Goal: Information Seeking & Learning: Learn about a topic

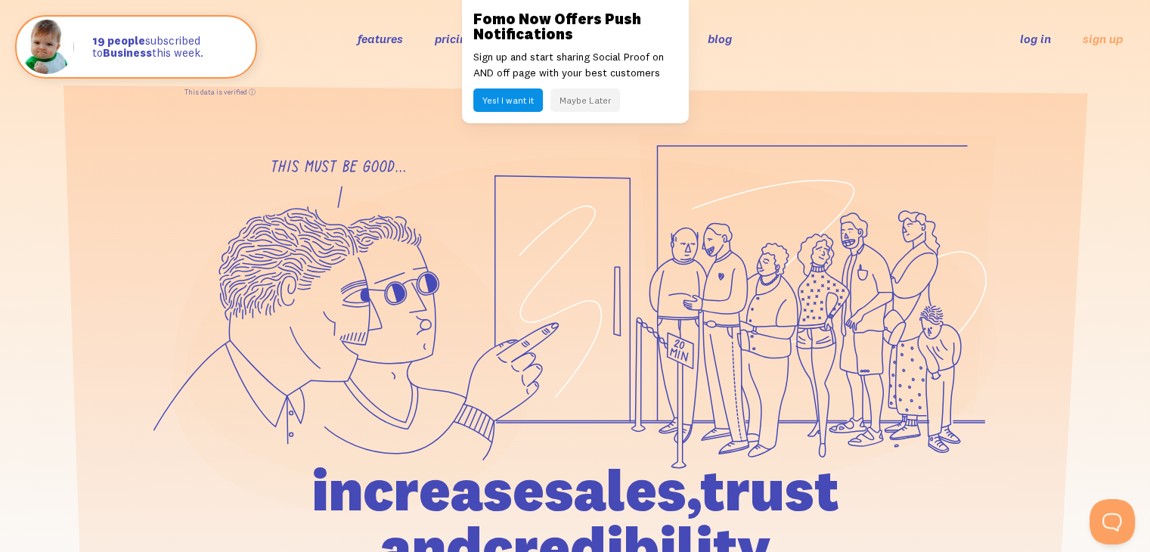
click at [523, 105] on button "Yes! I want it" at bounding box center [508, 99] width 70 height 23
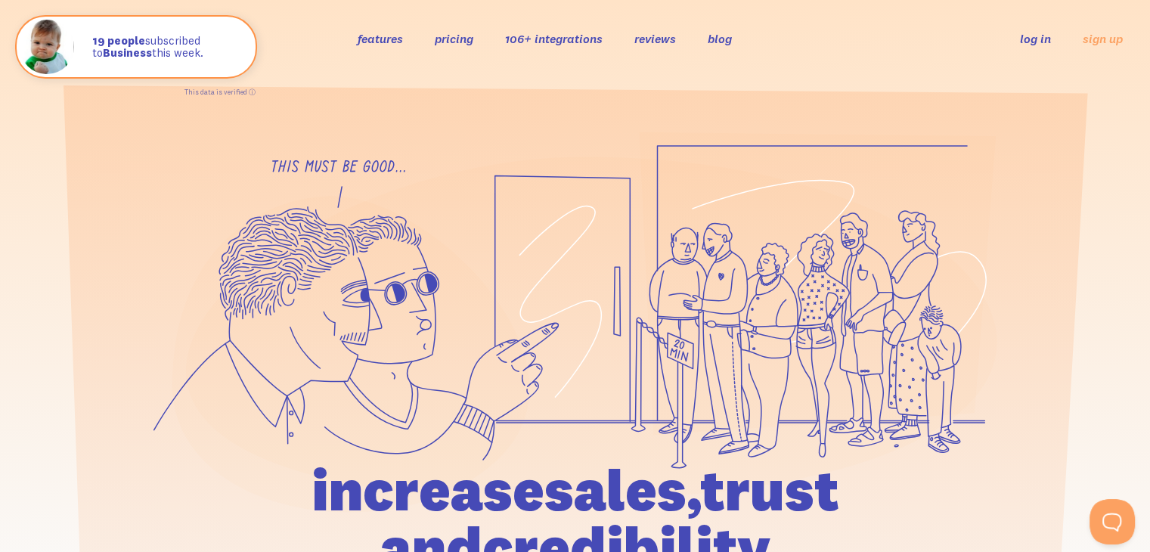
click at [381, 42] on link "features" at bounding box center [380, 38] width 45 height 15
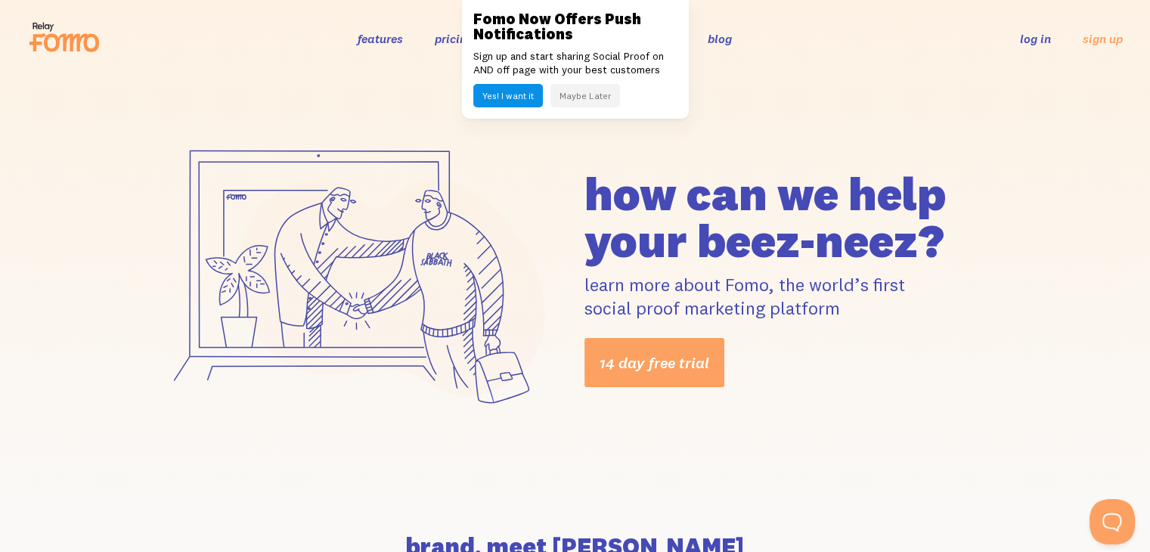
click at [587, 101] on button "Maybe Later" at bounding box center [586, 95] width 70 height 23
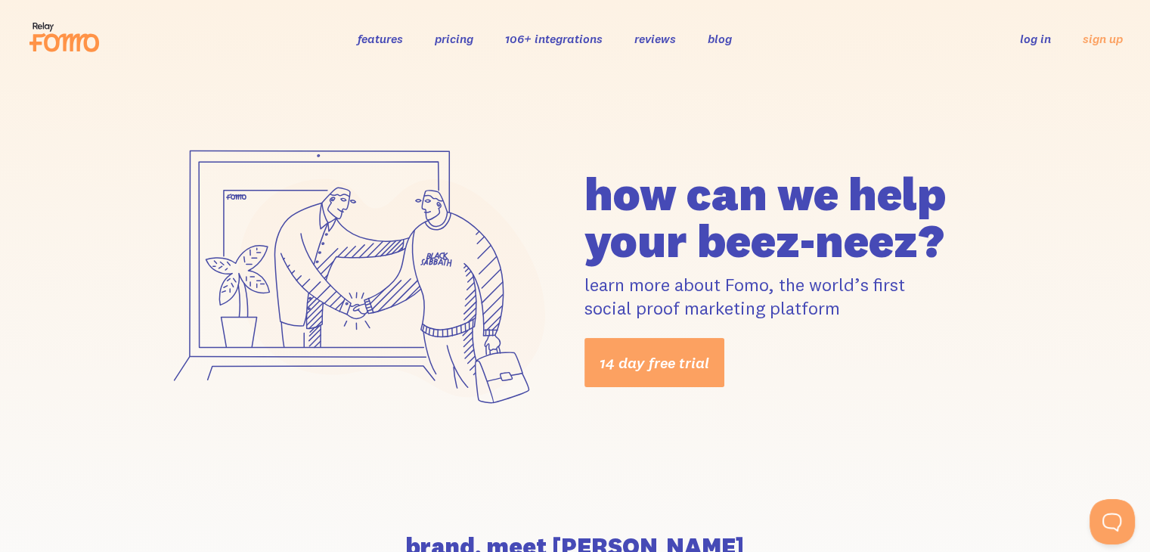
click at [464, 43] on link "pricing" at bounding box center [454, 38] width 39 height 15
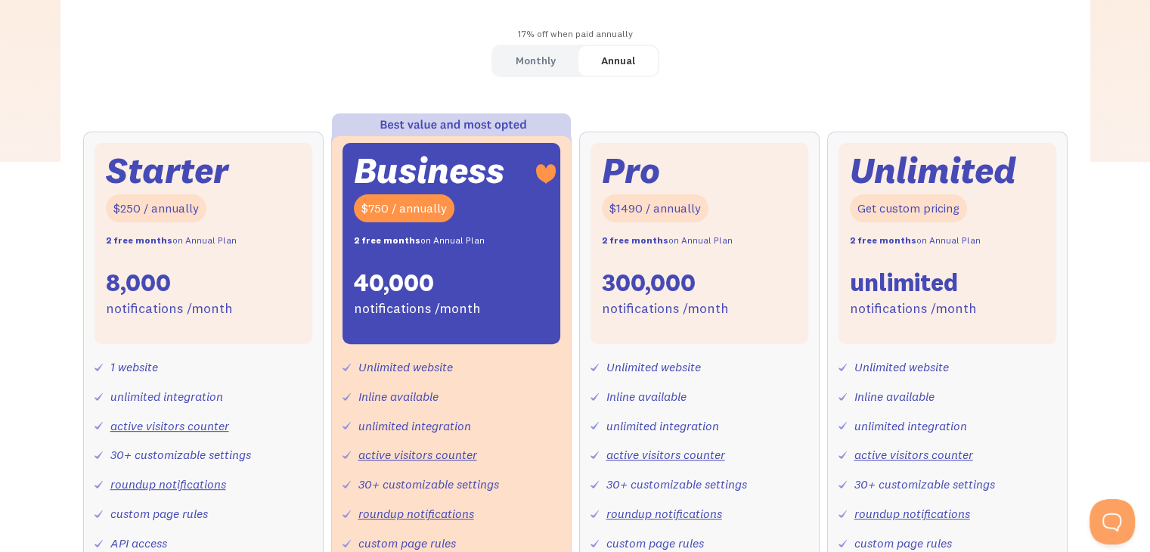
scroll to position [454, 0]
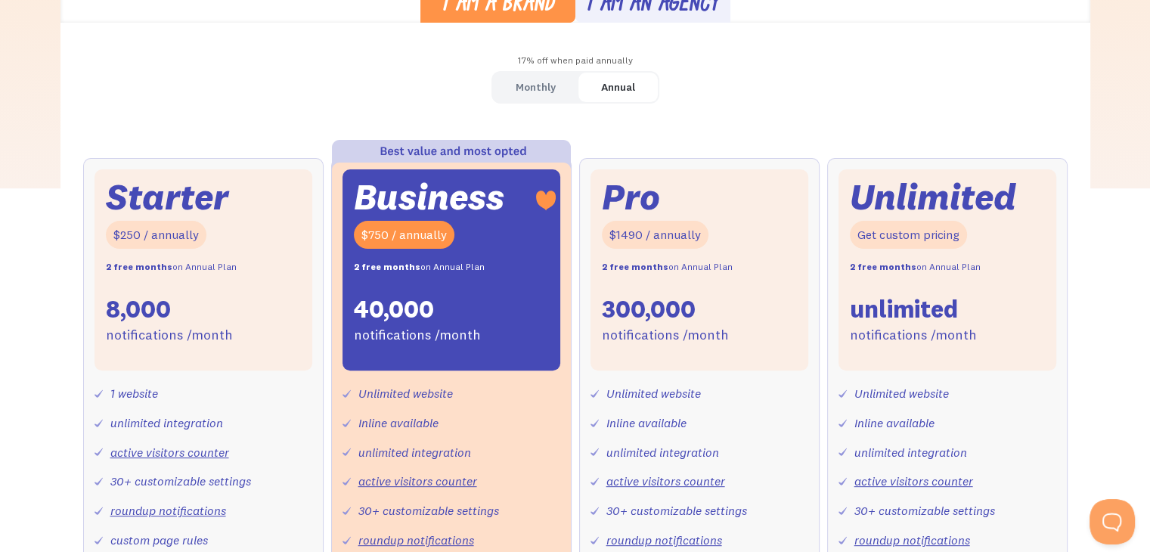
click at [540, 82] on div "Monthly" at bounding box center [536, 87] width 40 height 22
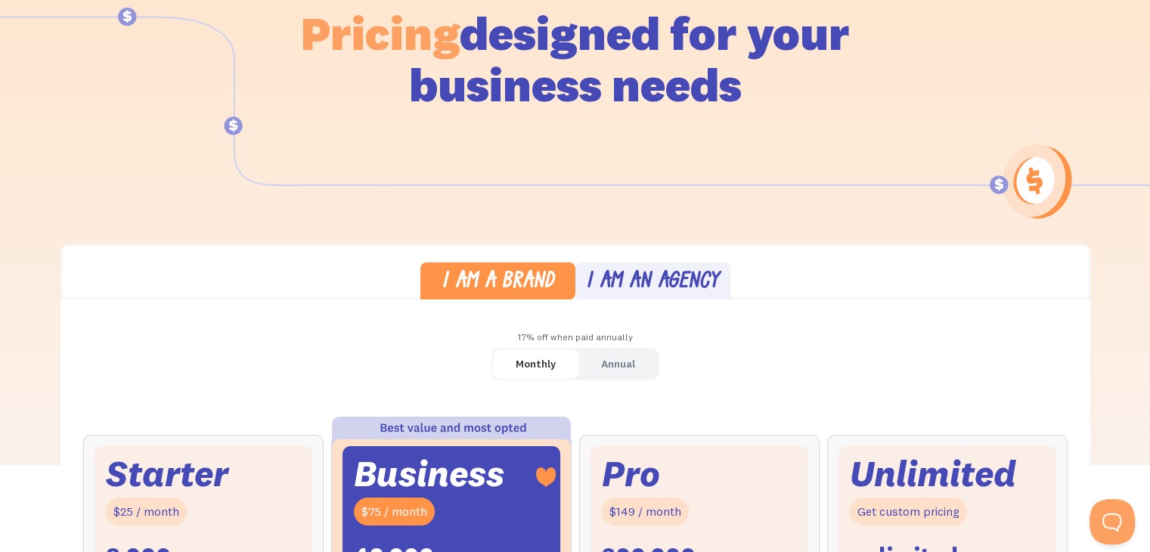
scroll to position [0, 0]
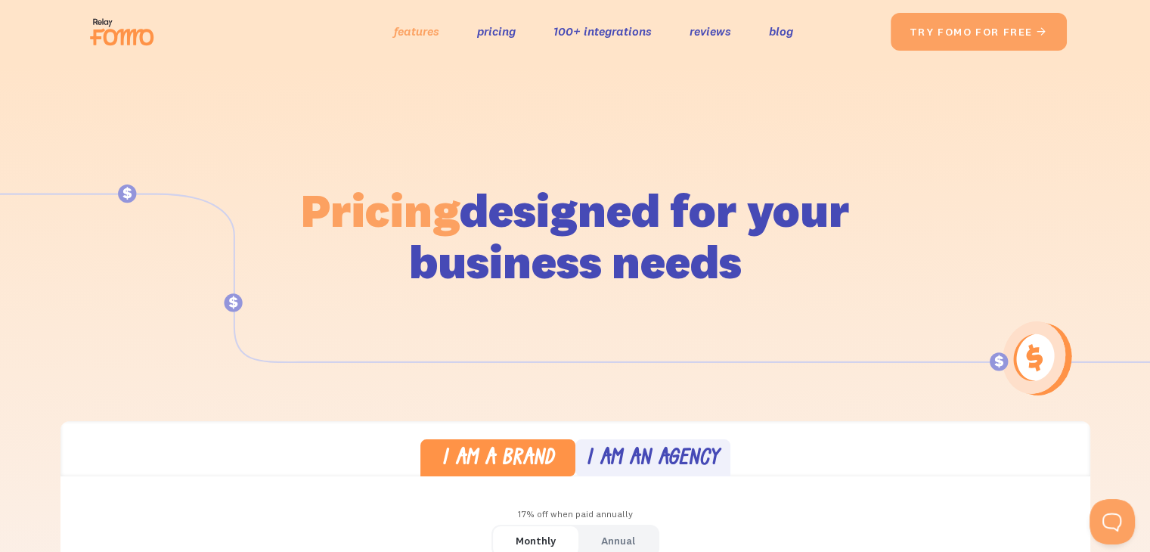
click at [417, 33] on link "features" at bounding box center [416, 31] width 45 height 22
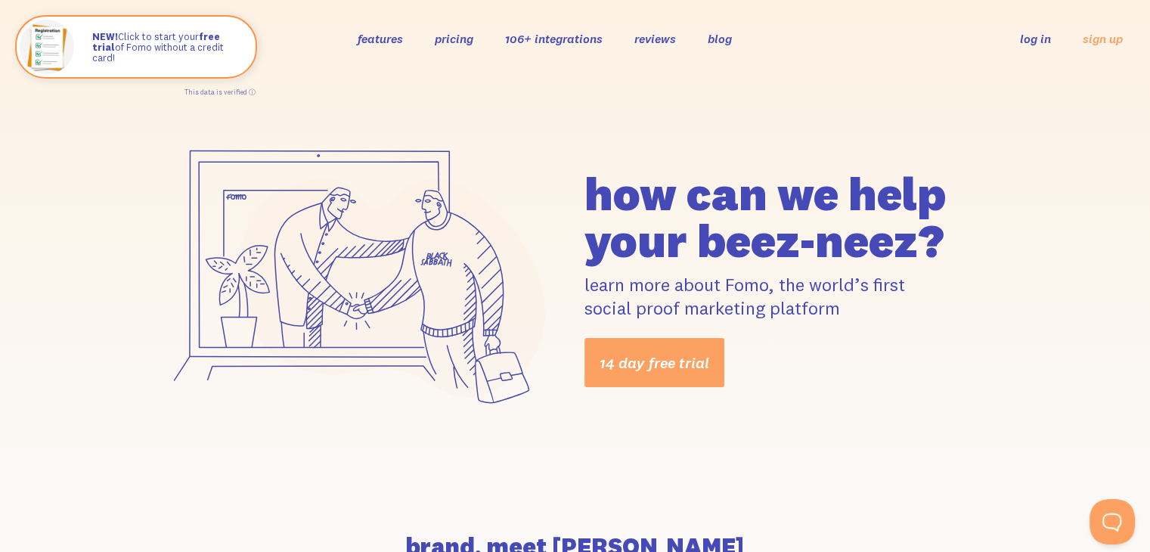
click at [663, 40] on link "reviews" at bounding box center [656, 38] width 42 height 15
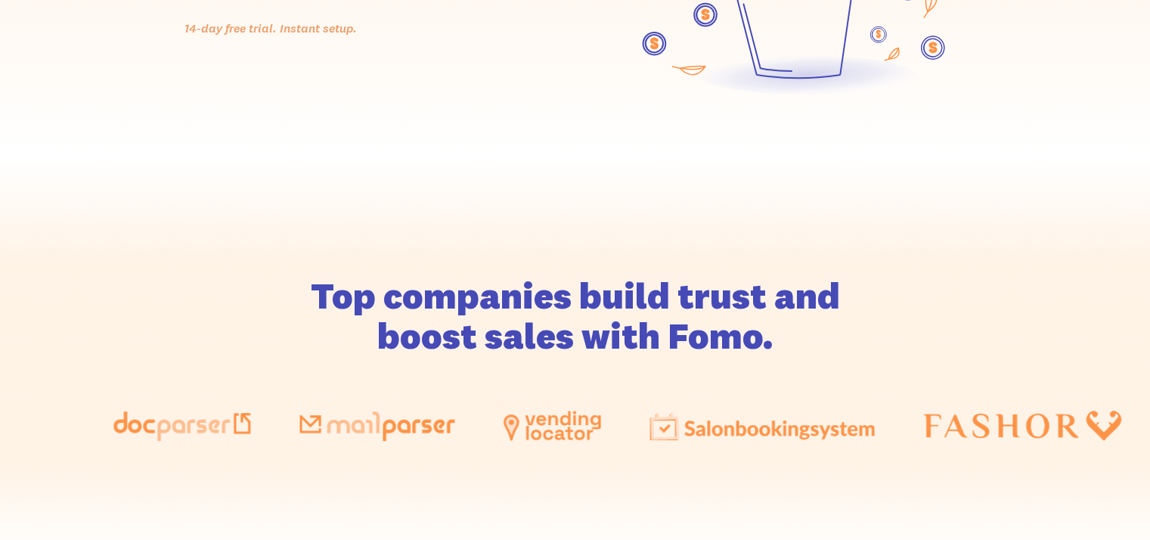
scroll to position [529, 0]
